Goal: Task Accomplishment & Management: Manage account settings

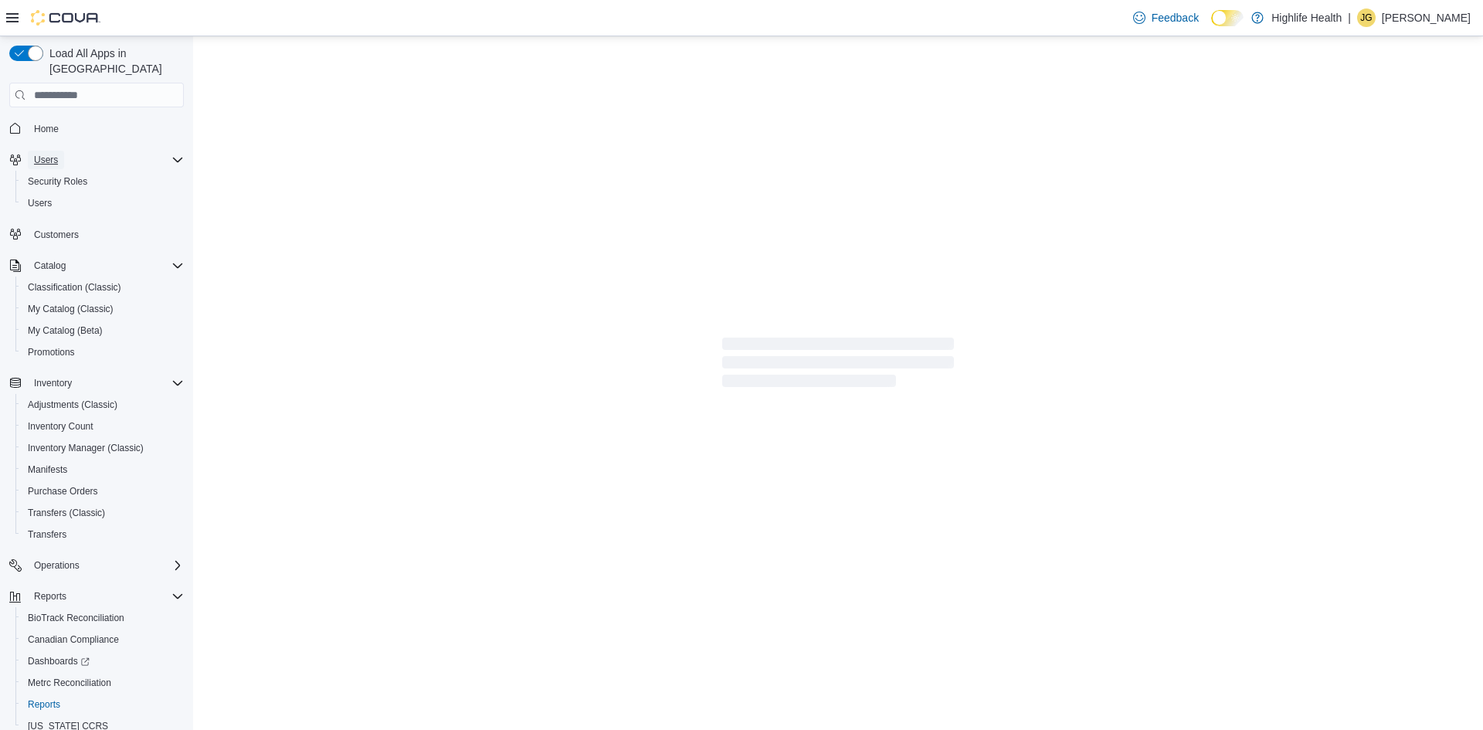
click at [42, 154] on span "Users" at bounding box center [46, 160] width 24 height 12
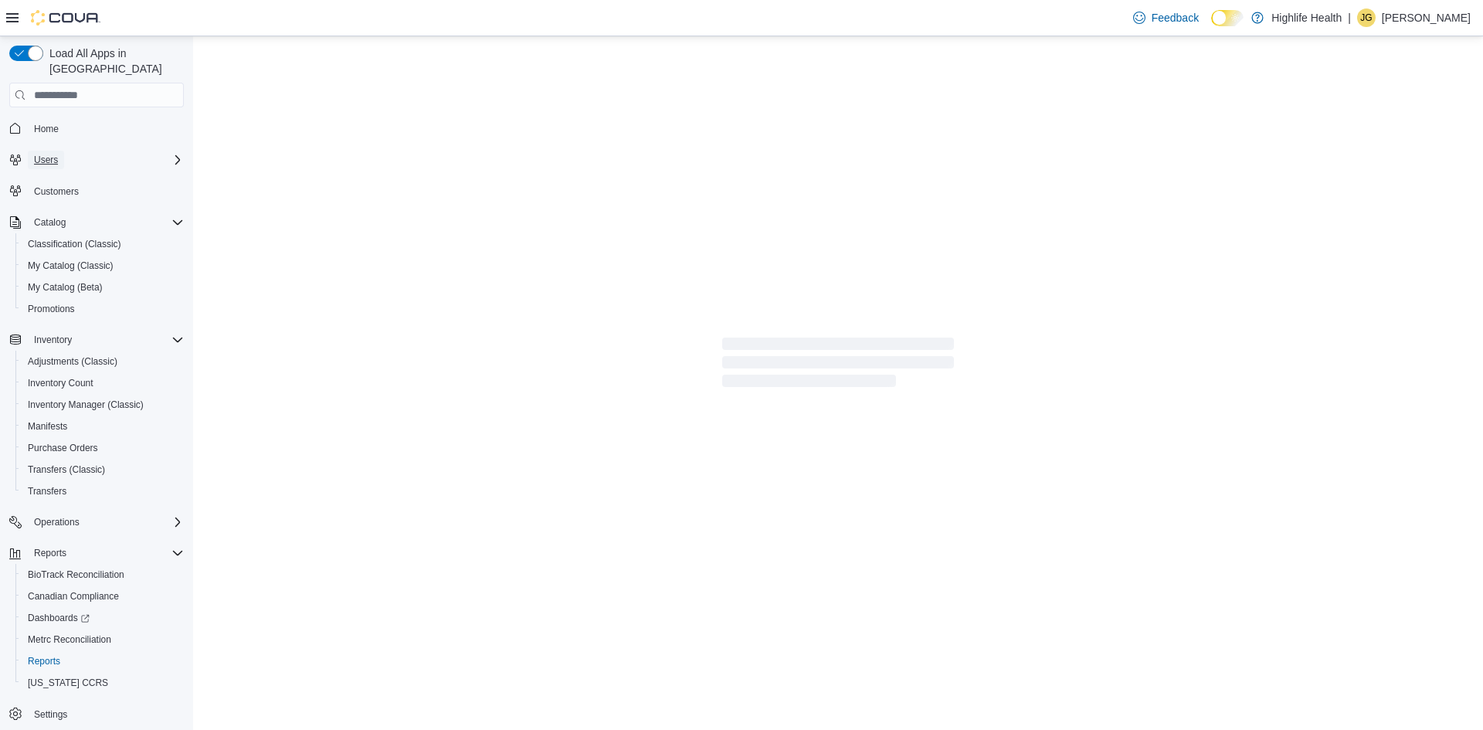
click at [42, 154] on span "Users" at bounding box center [46, 160] width 24 height 12
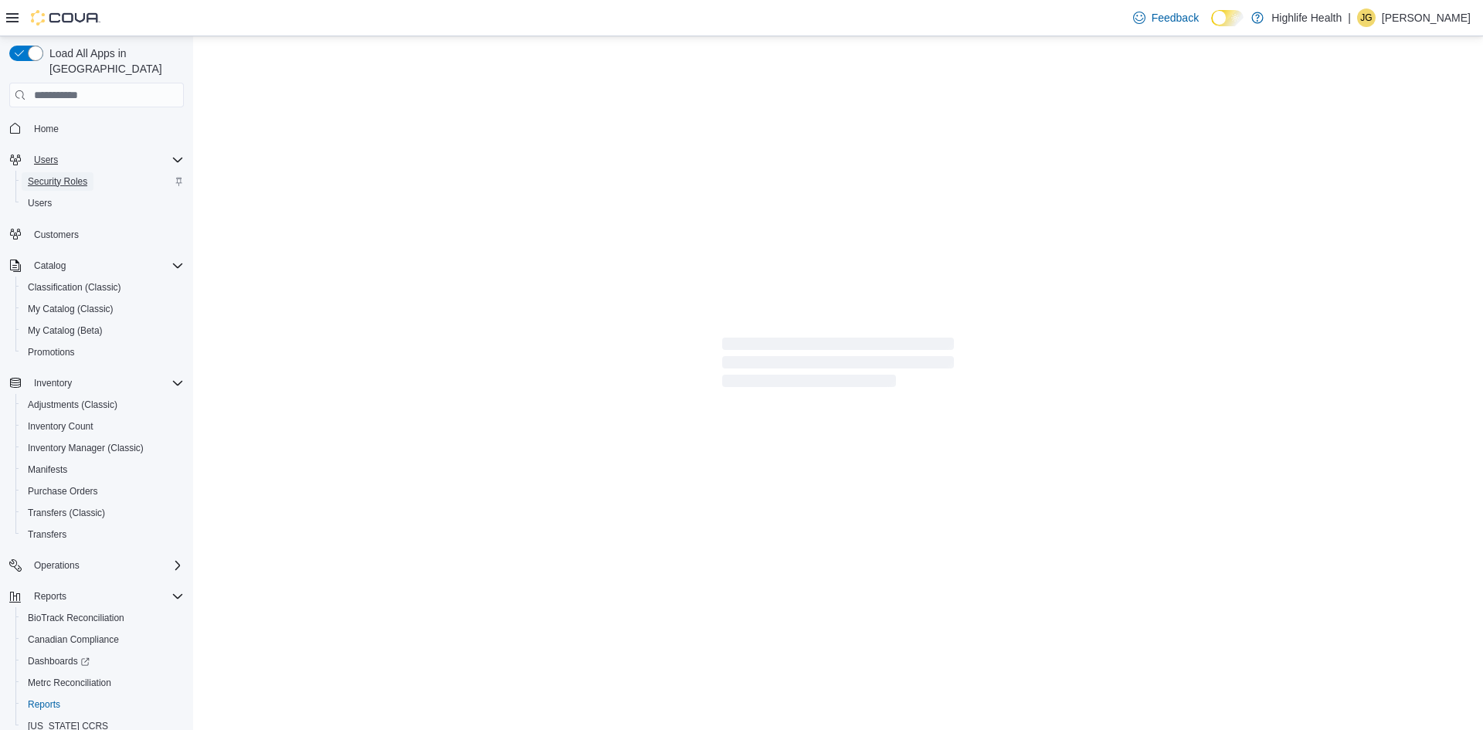
click at [39, 175] on span "Security Roles" at bounding box center [57, 181] width 59 height 12
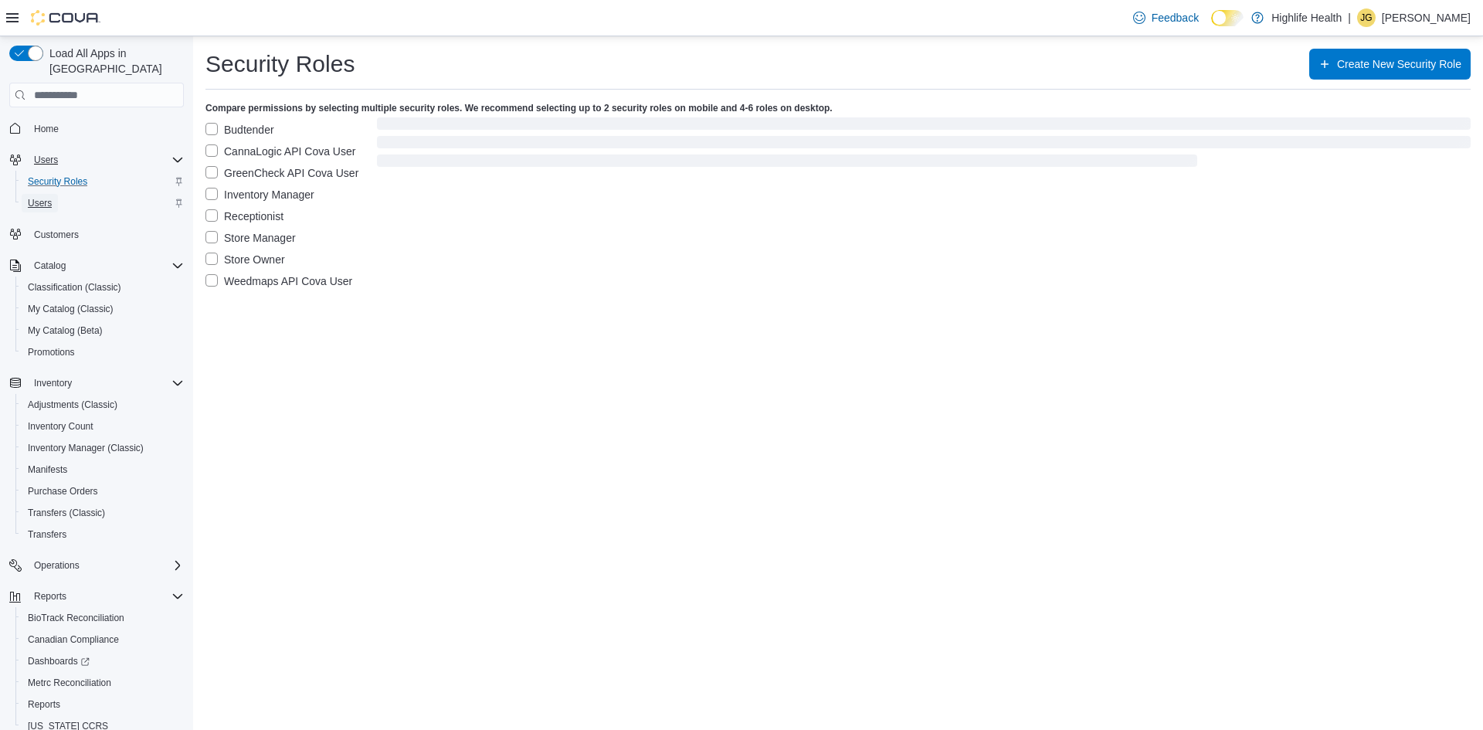
click at [29, 197] on span "Users" at bounding box center [40, 203] width 24 height 12
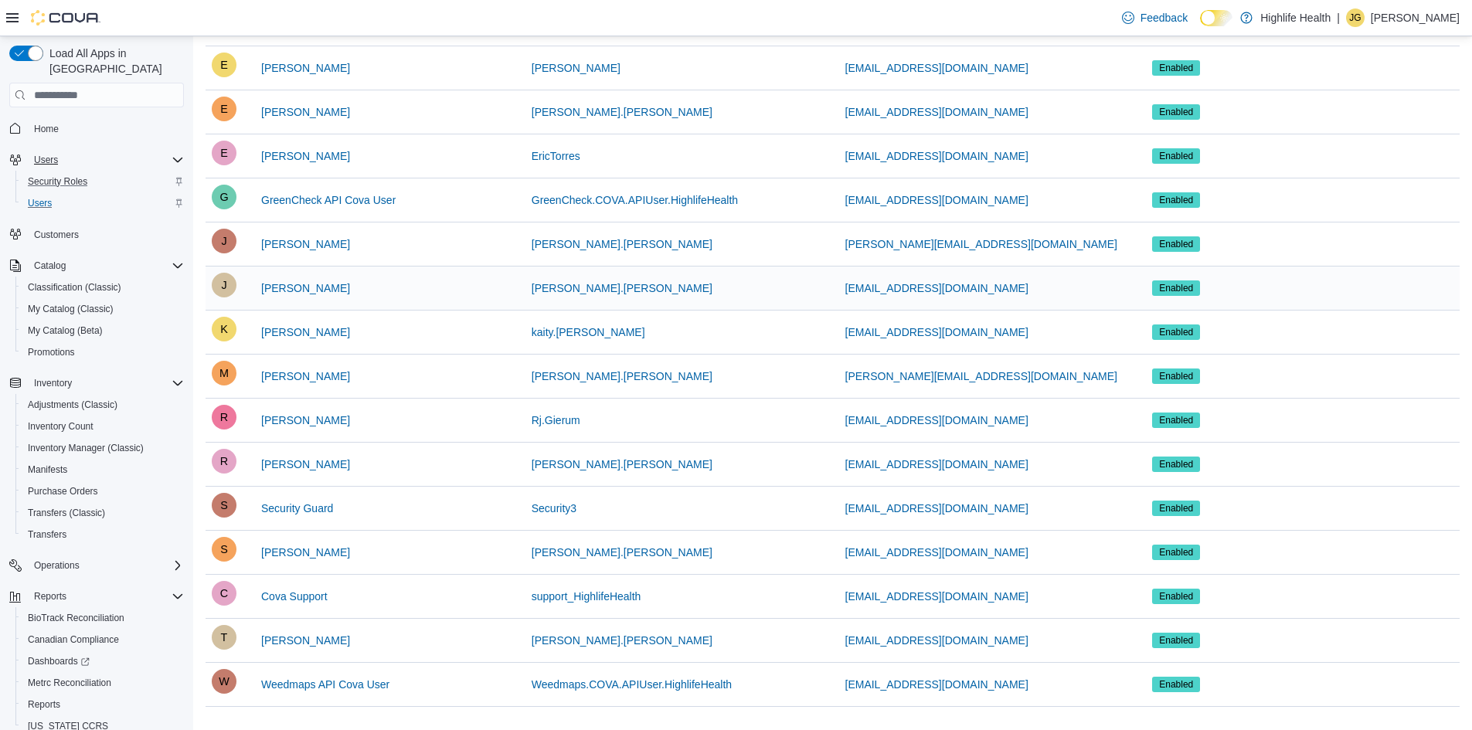
scroll to position [222, 0]
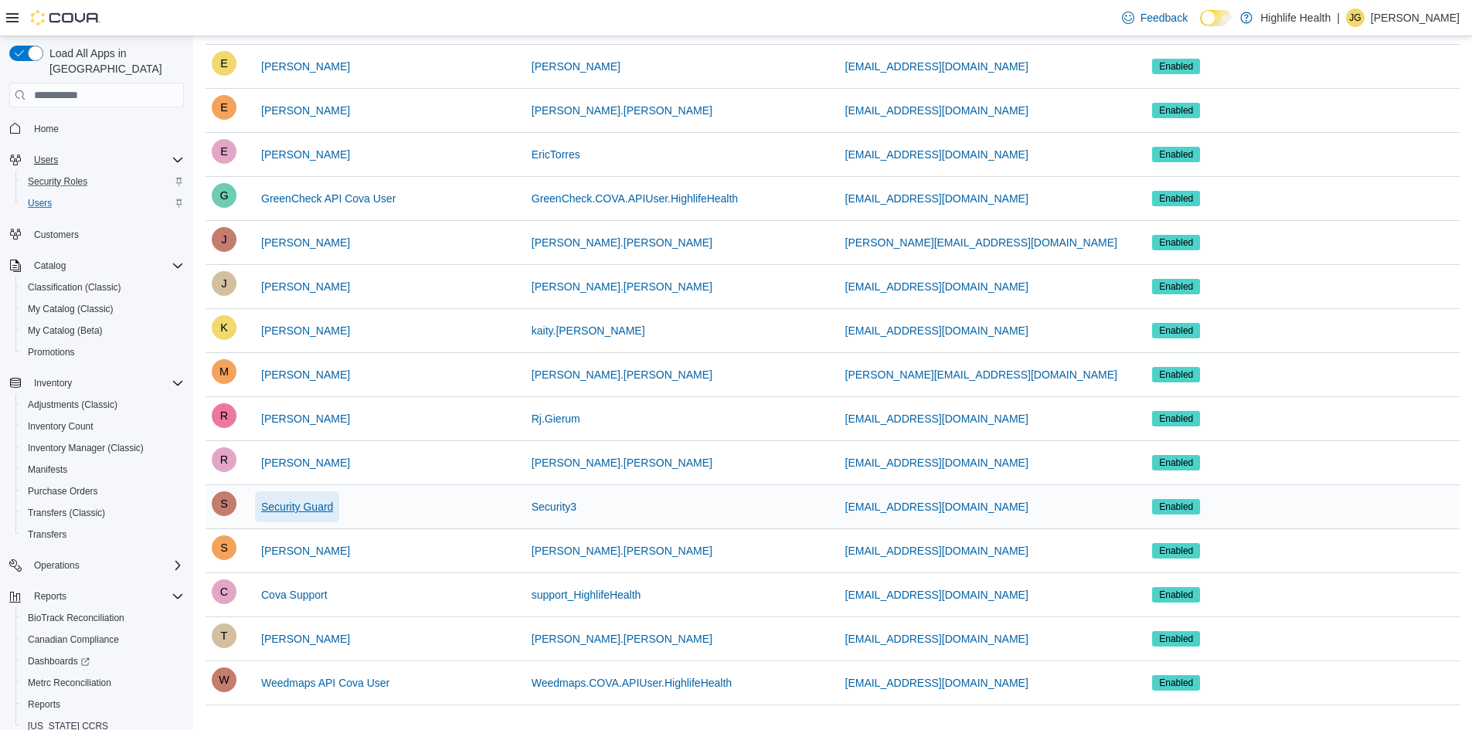
click at [292, 506] on span "Security Guard" at bounding box center [297, 506] width 72 height 15
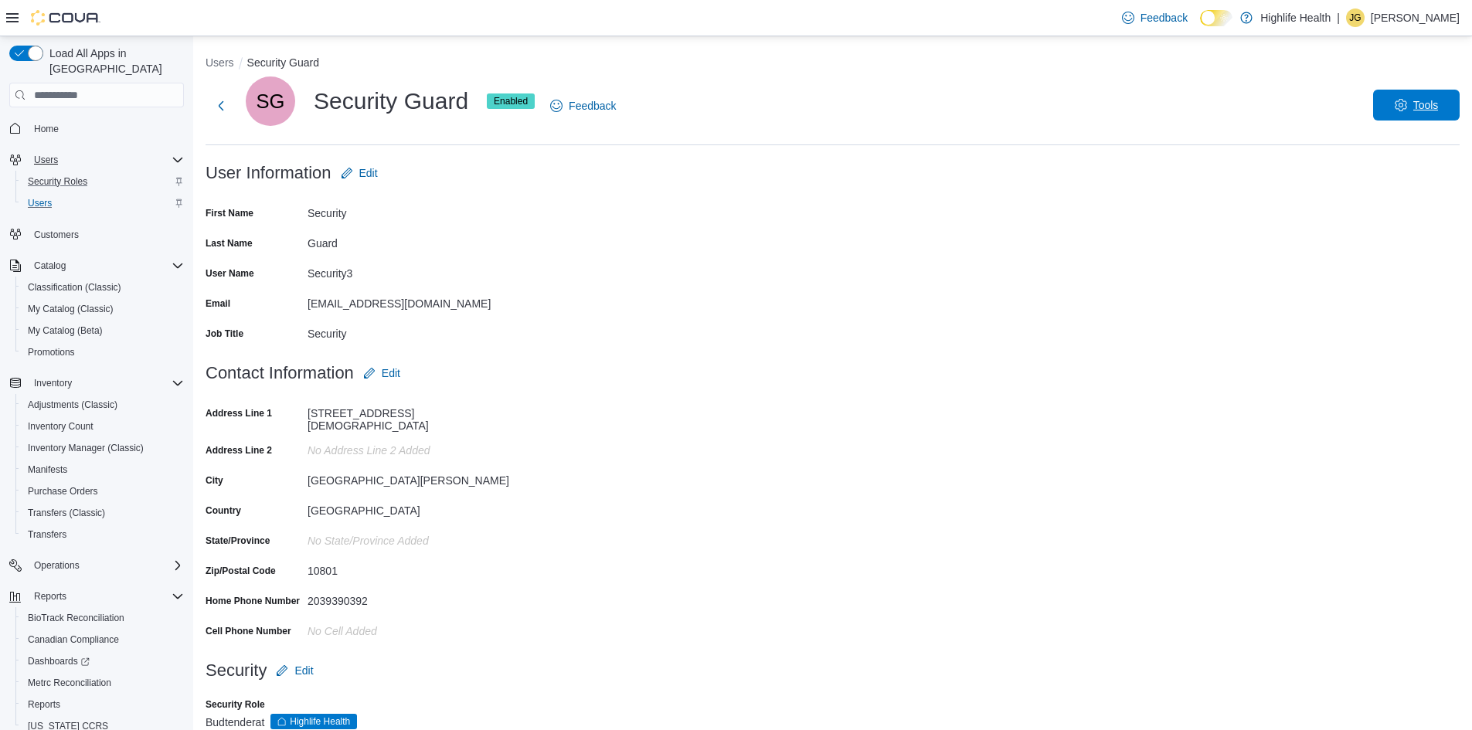
click at [1438, 102] on span "Tools" at bounding box center [1425, 104] width 25 height 15
click at [1421, 140] on span "Reset Password" at bounding box center [1402, 146] width 90 height 19
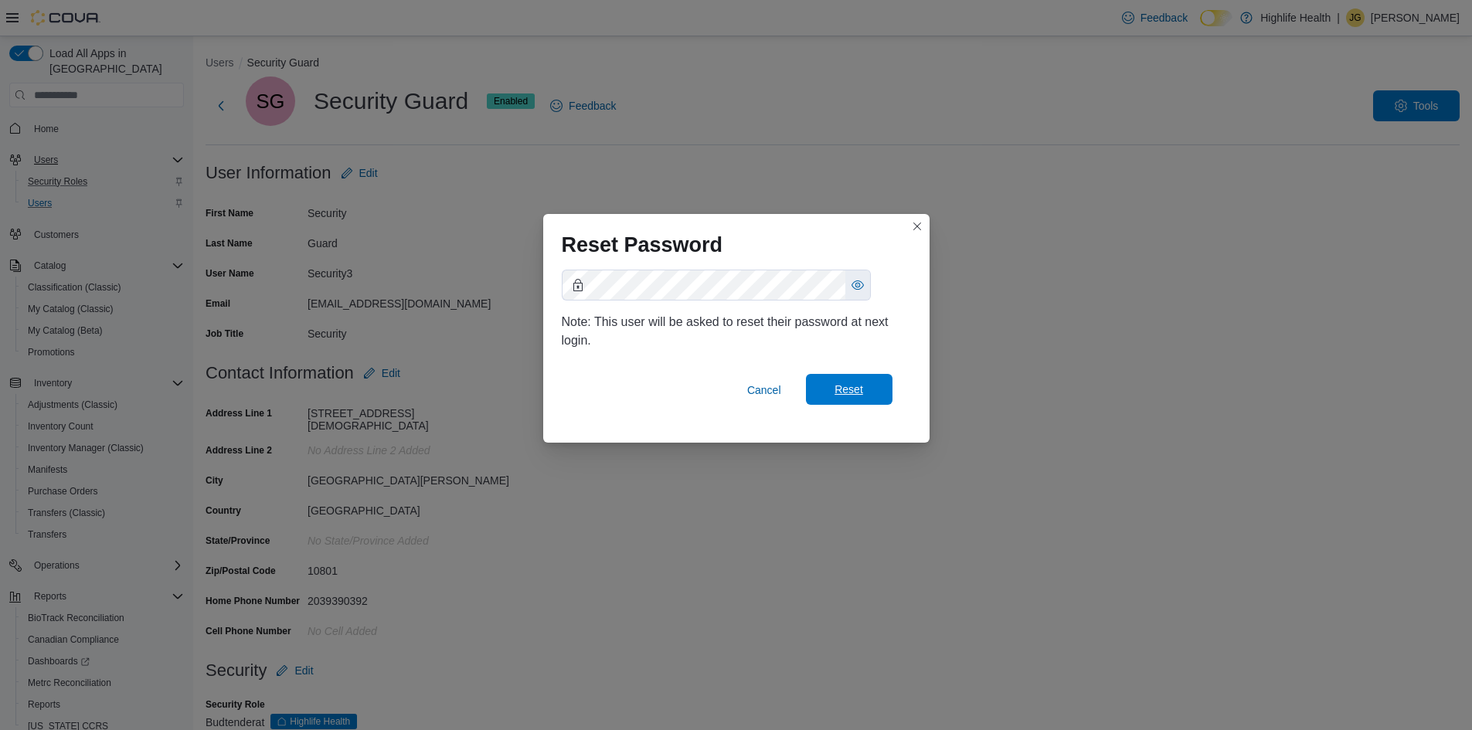
click at [830, 385] on span "Reset" at bounding box center [849, 389] width 68 height 31
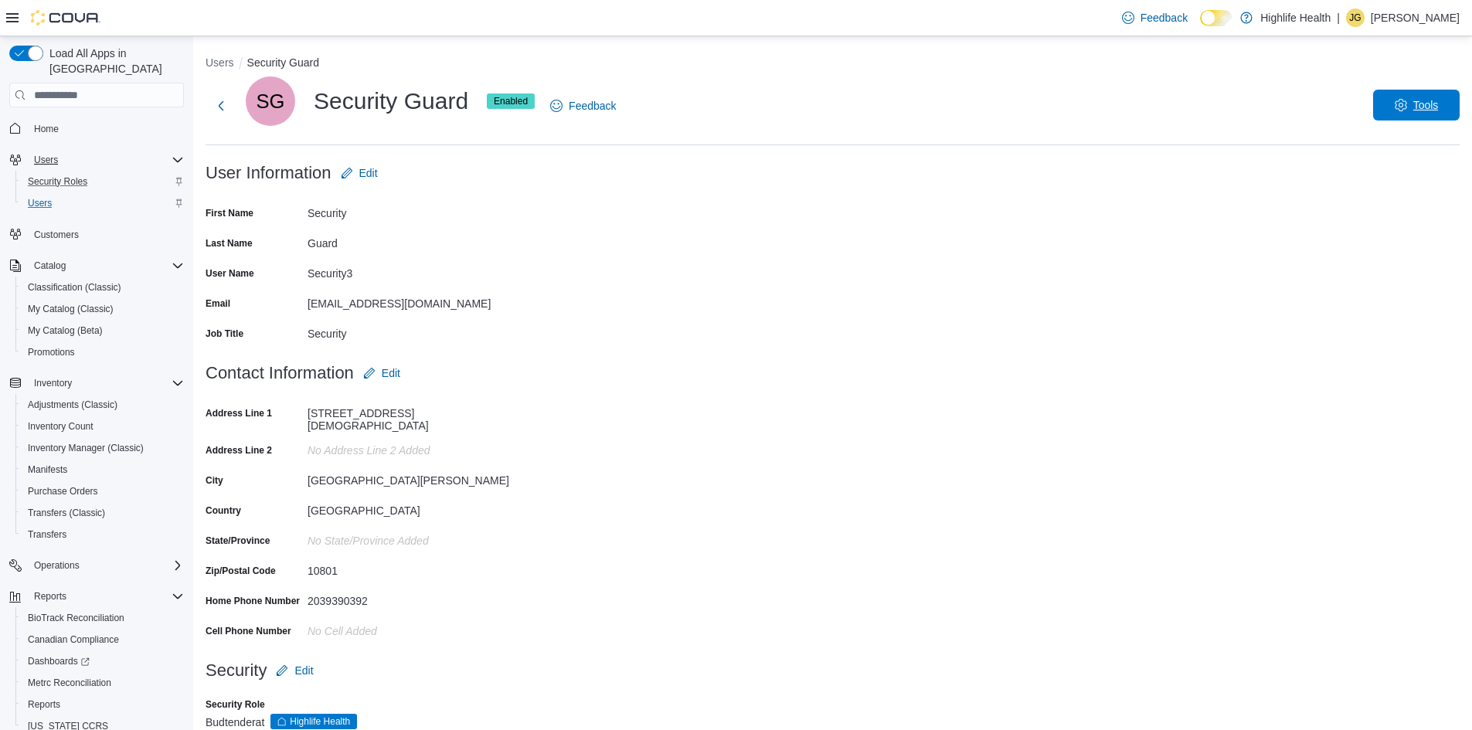
click at [1446, 94] on span "Tools" at bounding box center [1416, 105] width 68 height 31
click at [354, 168] on span "Edit" at bounding box center [359, 173] width 37 height 31
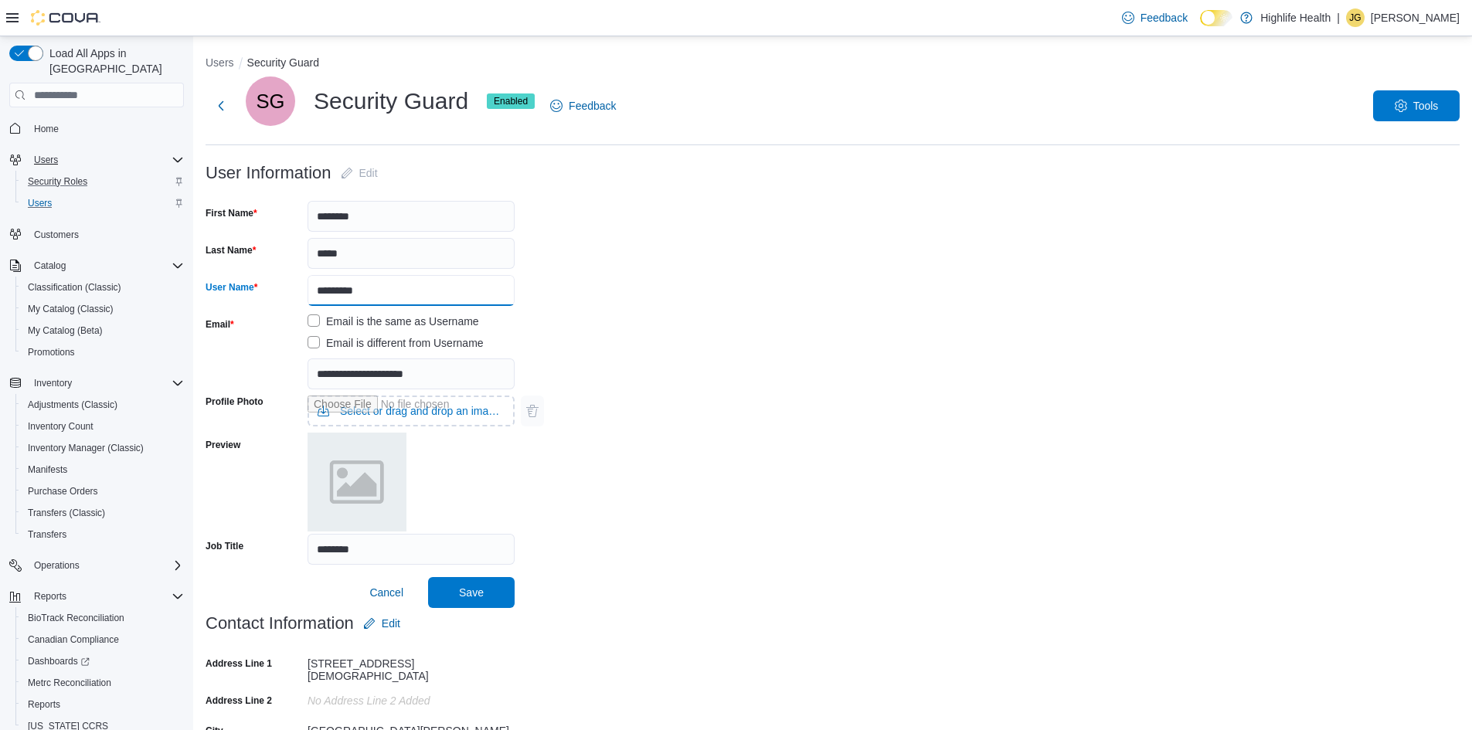
click at [375, 297] on input "*********" at bounding box center [410, 290] width 207 height 31
click at [455, 375] on input "**********" at bounding box center [410, 373] width 207 height 31
click at [392, 290] on input "*********" at bounding box center [410, 290] width 207 height 31
type input "********"
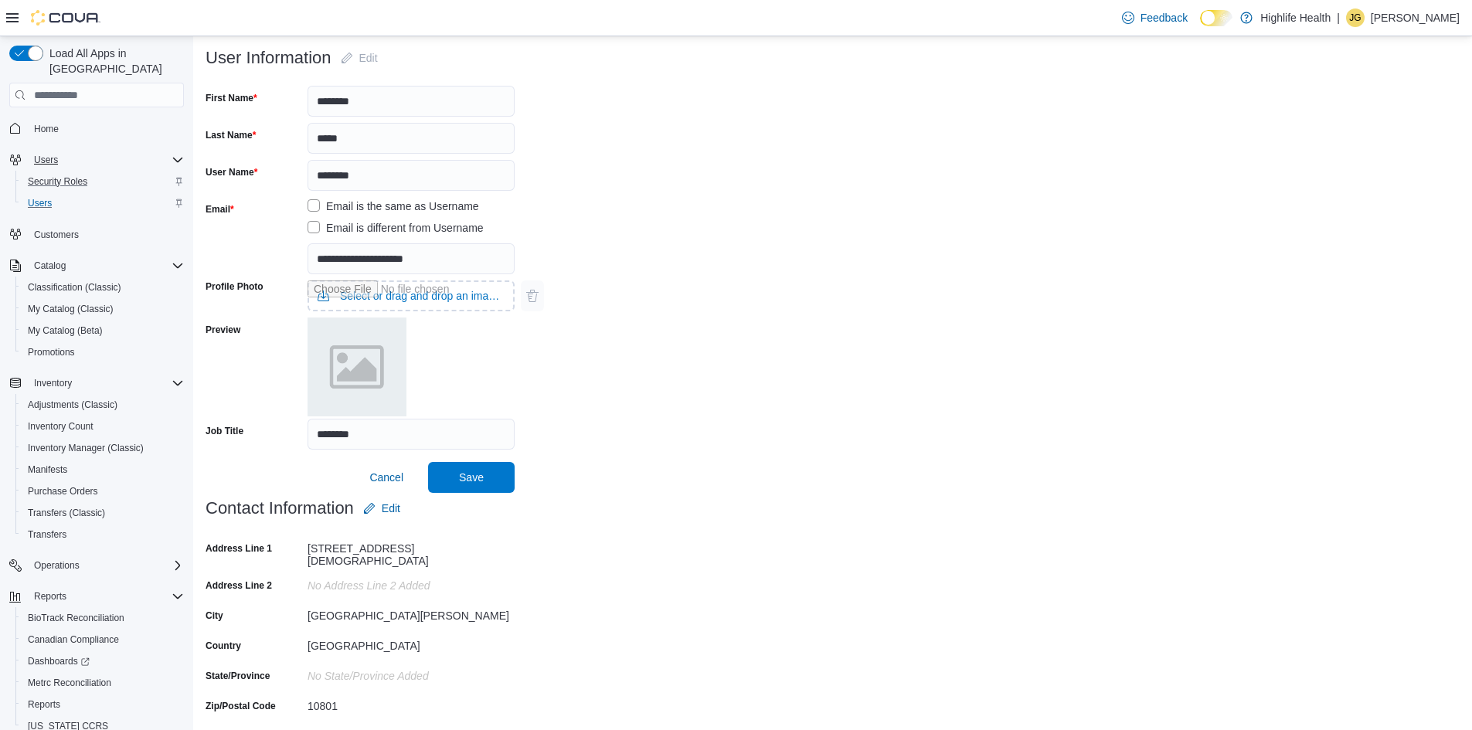
scroll to position [273, 0]
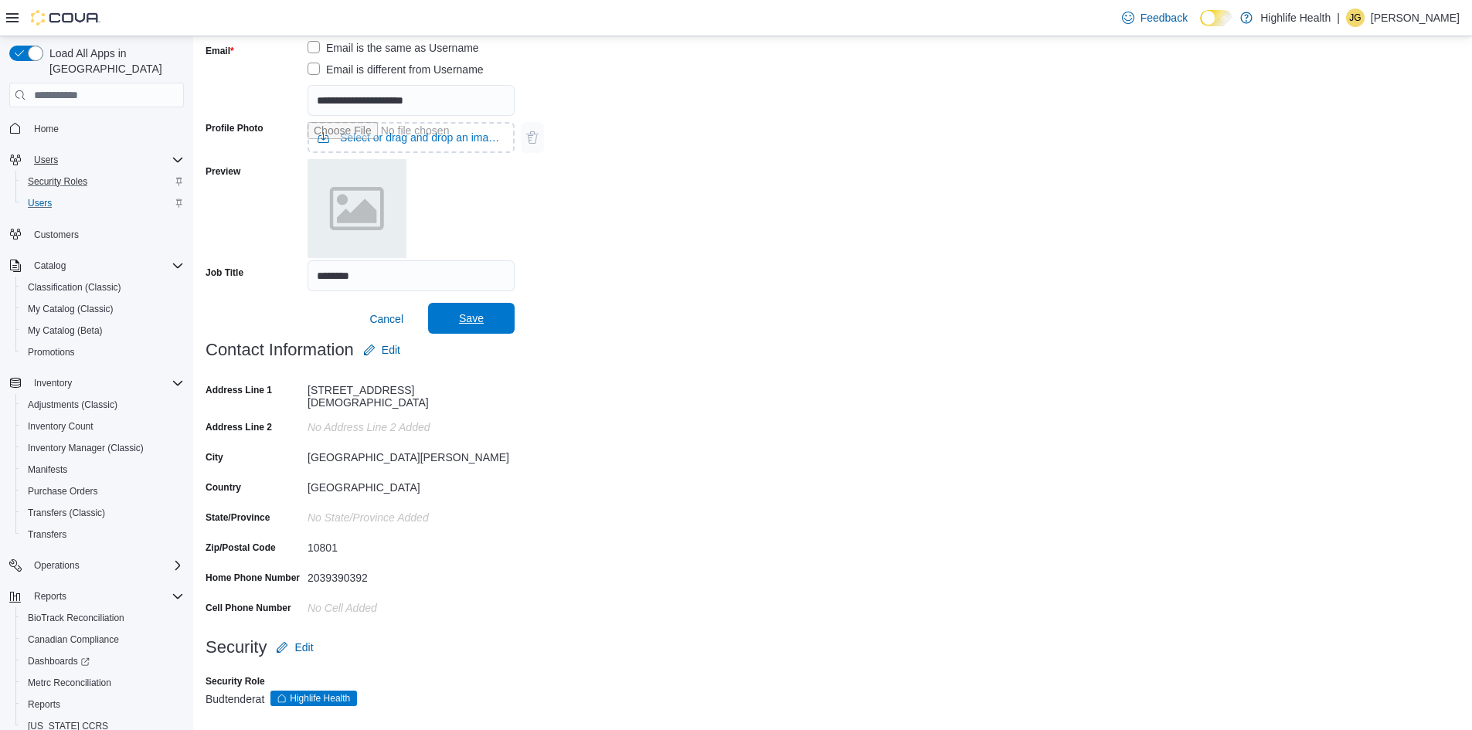
click at [460, 311] on span "Save" at bounding box center [471, 318] width 68 height 31
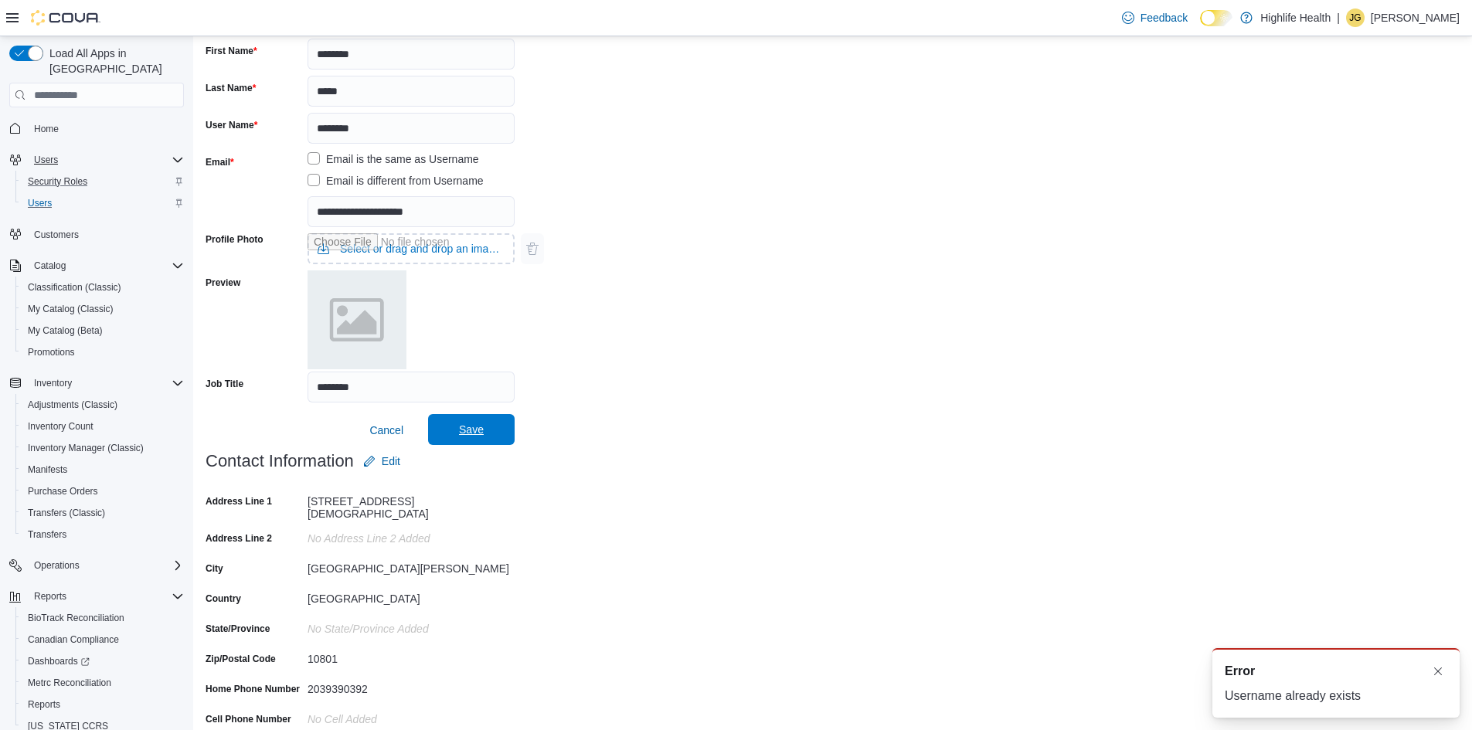
scroll to position [0, 0]
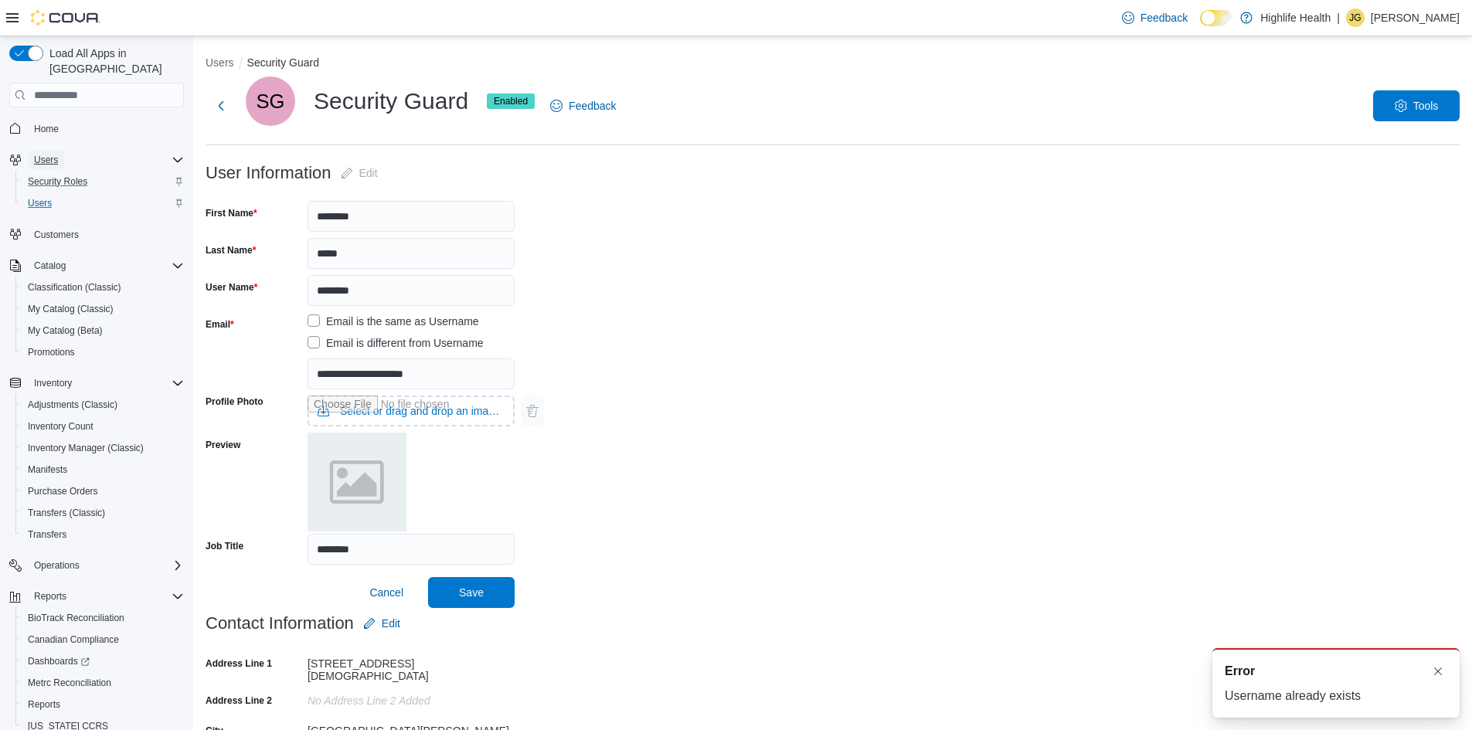
click at [42, 154] on span "Users" at bounding box center [46, 160] width 24 height 12
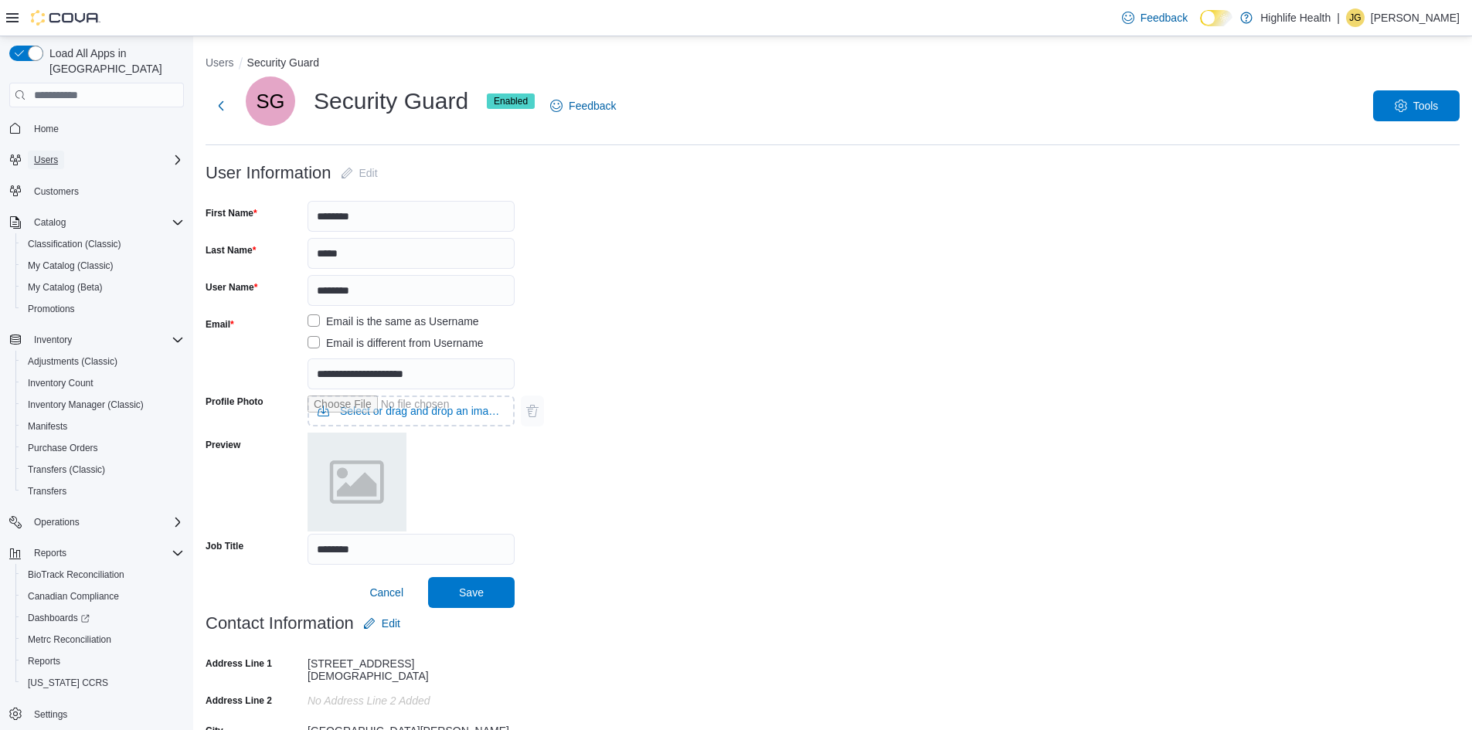
click at [46, 151] on span "Users" at bounding box center [46, 160] width 24 height 19
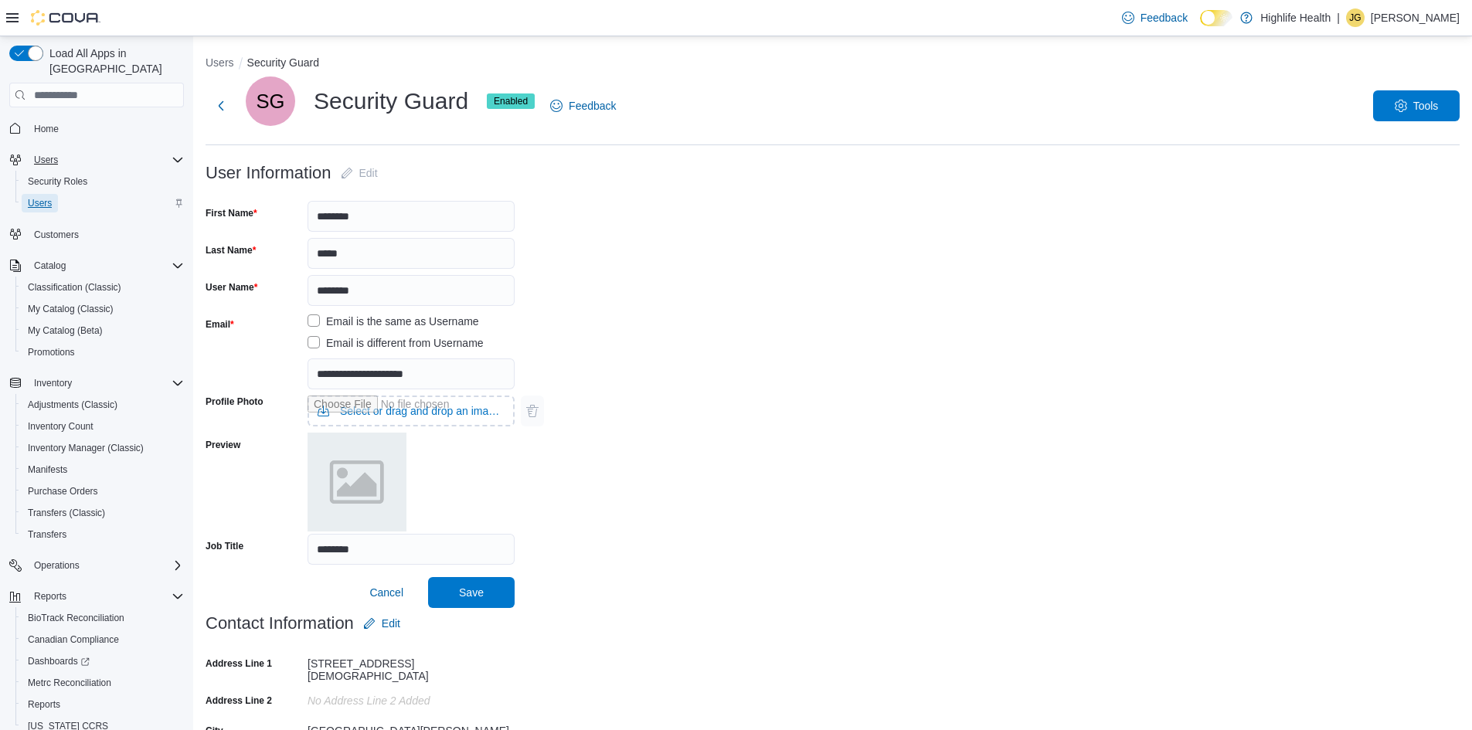
click at [42, 197] on span "Users" at bounding box center [40, 203] width 24 height 12
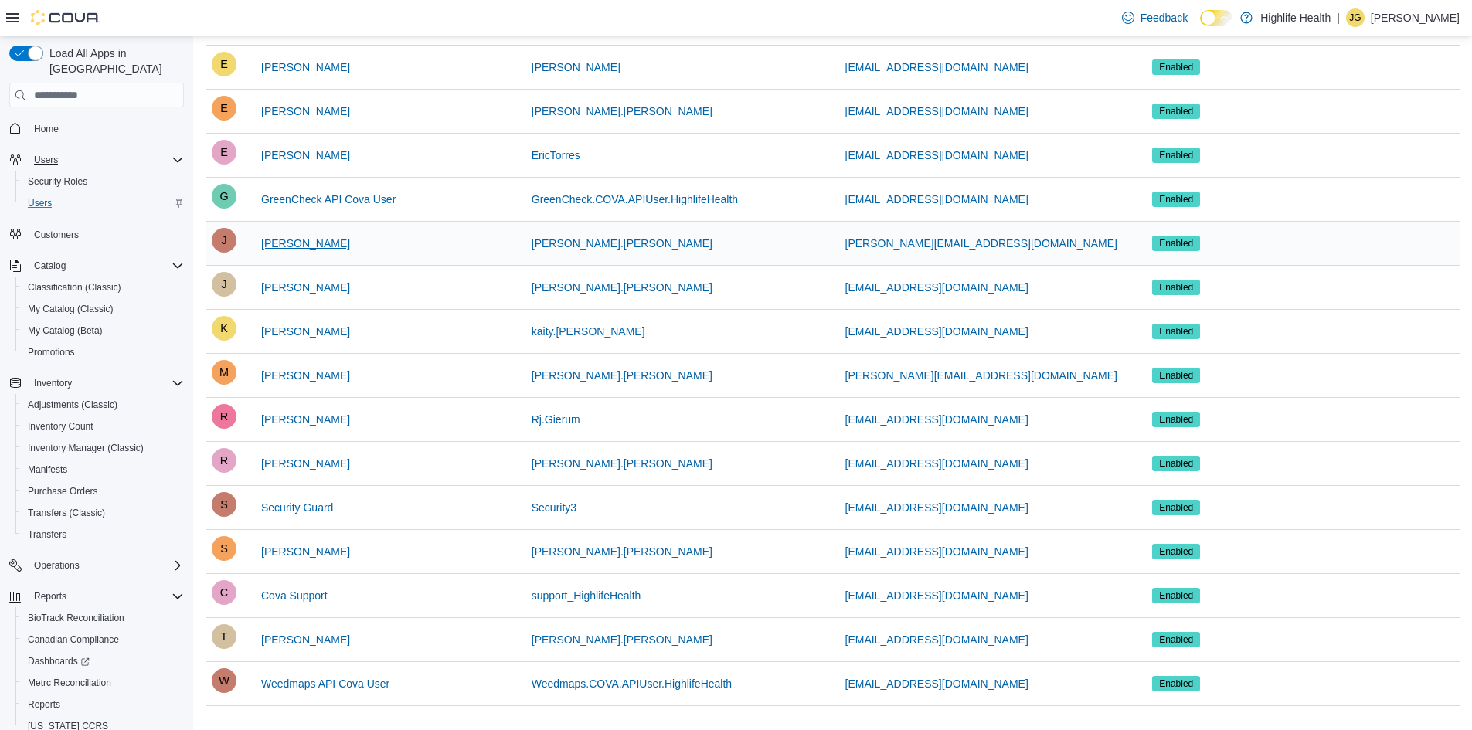
scroll to position [222, 0]
click at [304, 504] on span "Security Guard" at bounding box center [297, 506] width 72 height 15
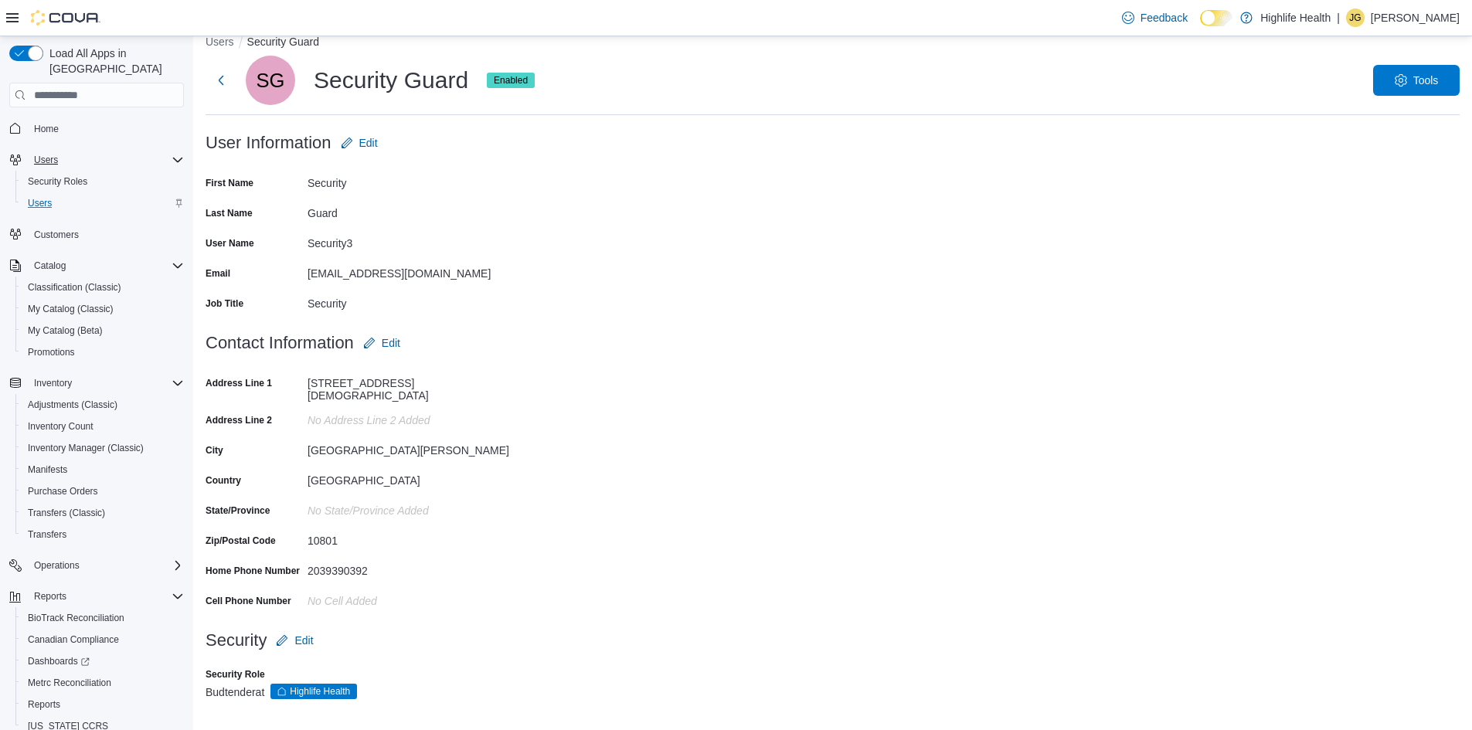
scroll to position [23, 0]
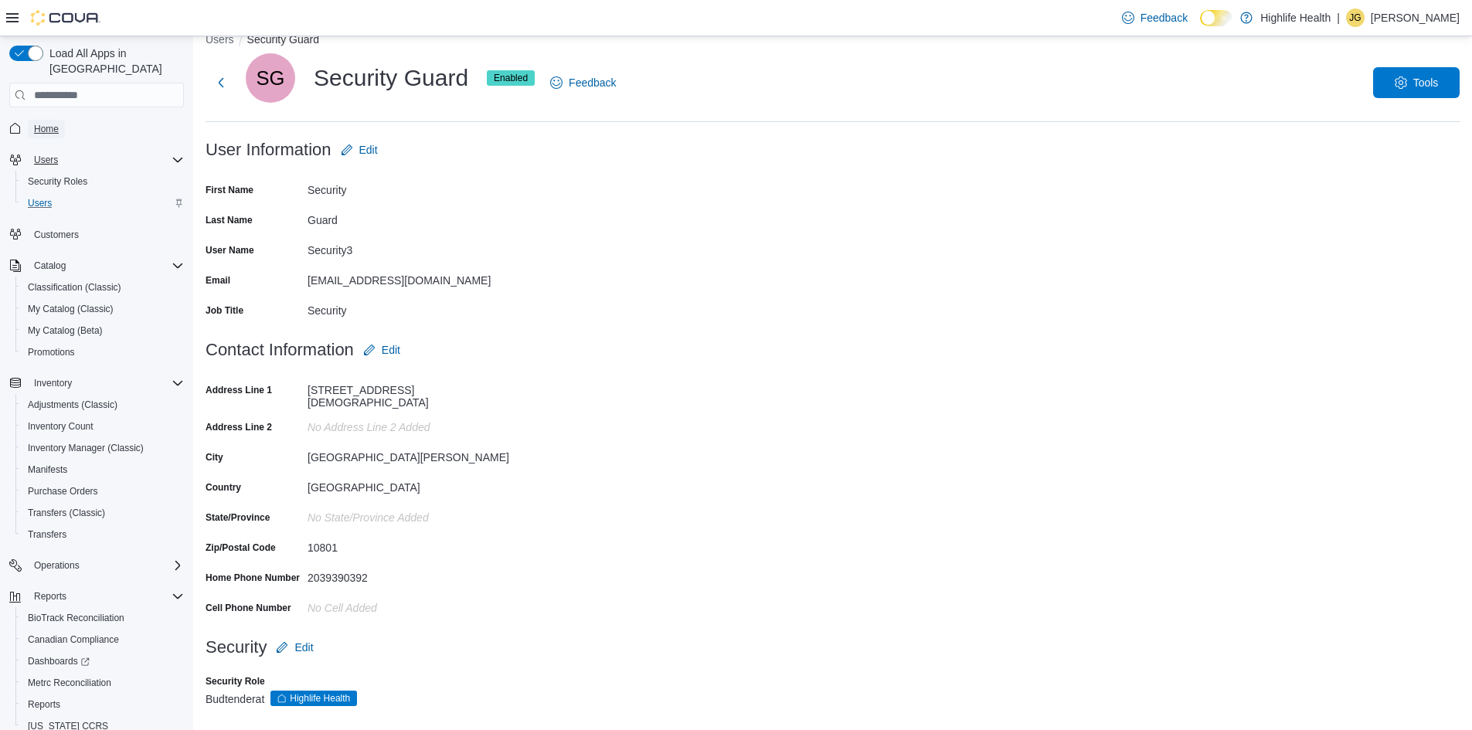
click at [39, 123] on span "Home" at bounding box center [46, 129] width 25 height 12
